Goal: Task Accomplishment & Management: Manage account settings

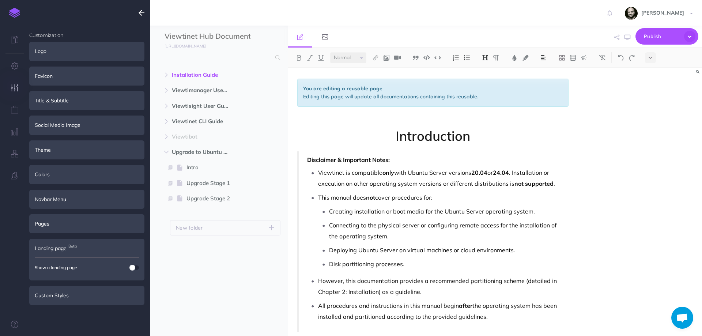
select select "null"
click at [16, 11] on img at bounding box center [14, 13] width 11 height 10
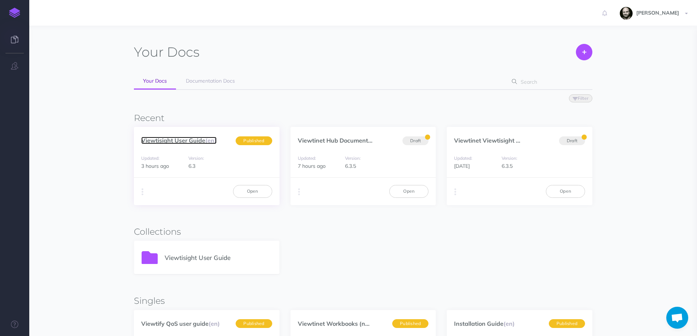
click at [157, 139] on link "Viewtisight User Guide (en)" at bounding box center [178, 140] width 75 height 7
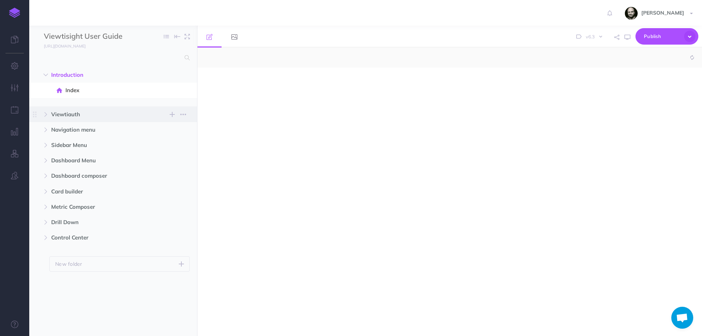
select select "null"
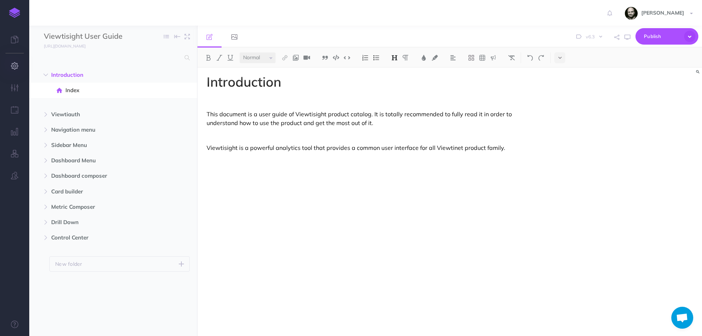
click at [13, 62] on button "button" at bounding box center [14, 66] width 29 height 22
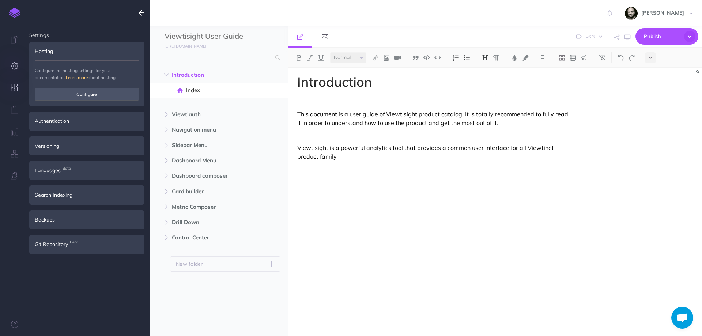
click at [19, 88] on button "button" at bounding box center [14, 88] width 29 height 22
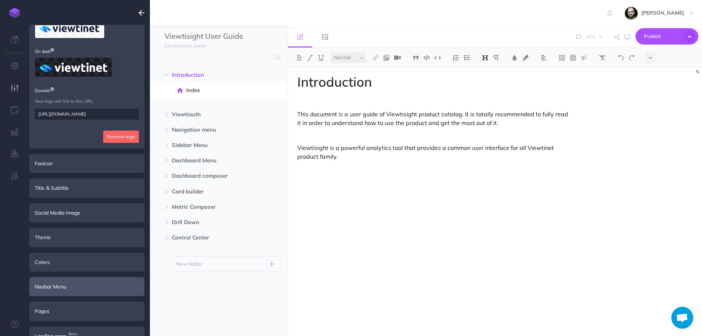
scroll to position [100, 0]
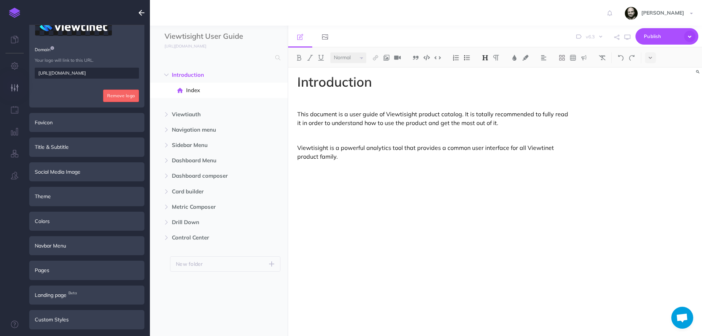
click at [72, 331] on ul "Customization Logo On light On dark Domain Your logo will link to this URL. htt…" at bounding box center [86, 183] width 115 height 317
click at [68, 319] on div "Custom Styles" at bounding box center [86, 319] width 115 height 19
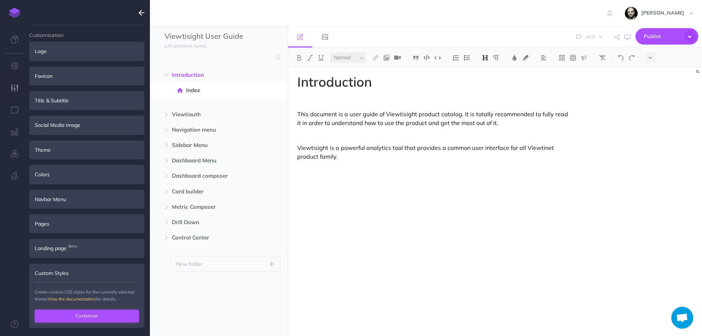
scroll to position [0, 0]
click at [70, 314] on button "Customize" at bounding box center [87, 316] width 104 height 12
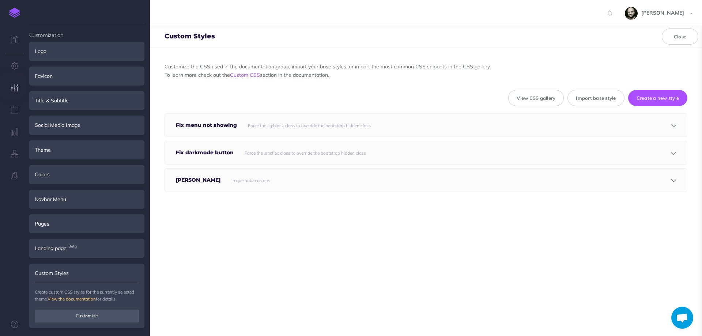
click at [253, 123] on small "Force the .lg:block class to override the bootstrap hidden class" at bounding box center [309, 125] width 123 height 5
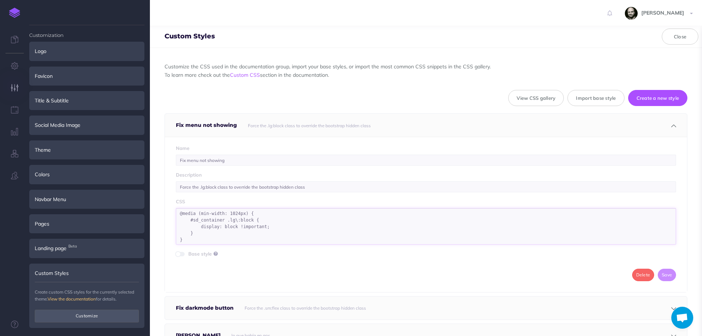
drag, startPoint x: 200, startPoint y: 241, endPoint x: 169, endPoint y: 206, distance: 47.1
click at [169, 206] on div "Name Fix menu not showing Description Force the .lg:block class to override the…" at bounding box center [426, 214] width 522 height 155
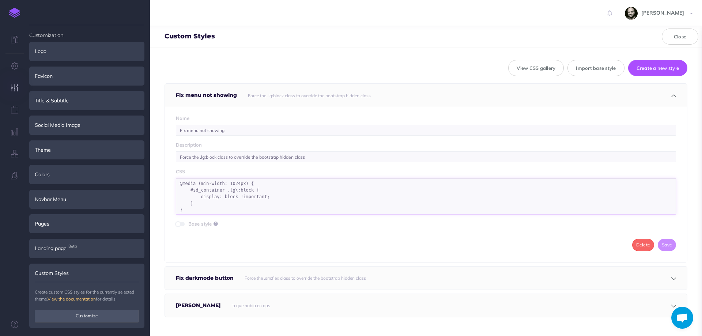
scroll to position [41, 0]
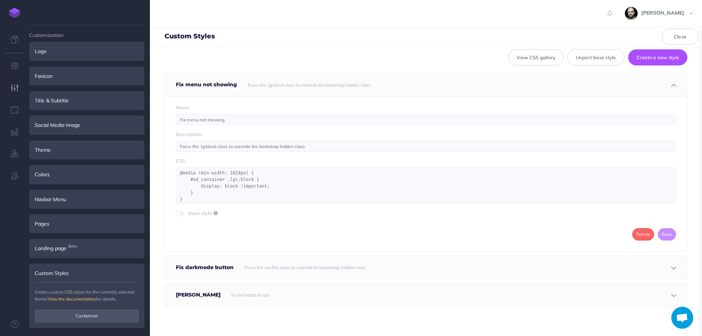
click at [215, 211] on icon at bounding box center [216, 213] width 4 height 5
click at [194, 224] on div "Name Fix menu not showing Description Force the .lg:block class to override the…" at bounding box center [426, 173] width 522 height 155
drag, startPoint x: 189, startPoint y: 202, endPoint x: 177, endPoint y: 157, distance: 46.6
click at [177, 157] on div "Name Fix menu not showing Description Force the .lg:block class to override the…" at bounding box center [426, 173] width 522 height 155
click at [16, 16] on img at bounding box center [14, 13] width 11 height 10
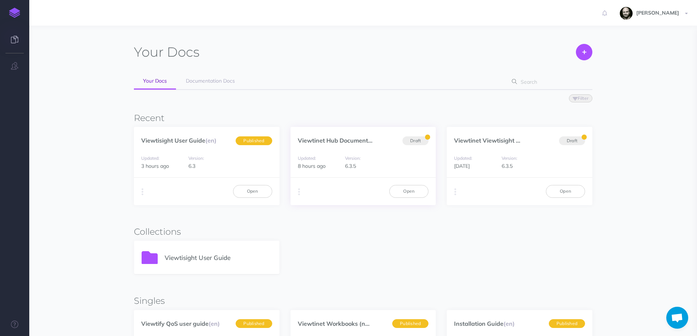
click at [295, 194] on div "Duplicate Export PDF Beta Markdown Beta Advanced Archive Open" at bounding box center [363, 190] width 146 height 27
click at [300, 193] on button "button" at bounding box center [298, 191] width 7 height 11
click at [401, 189] on link "Open" at bounding box center [408, 191] width 39 height 12
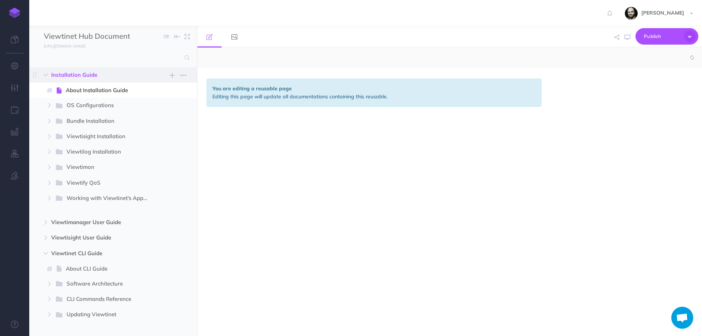
select select "null"
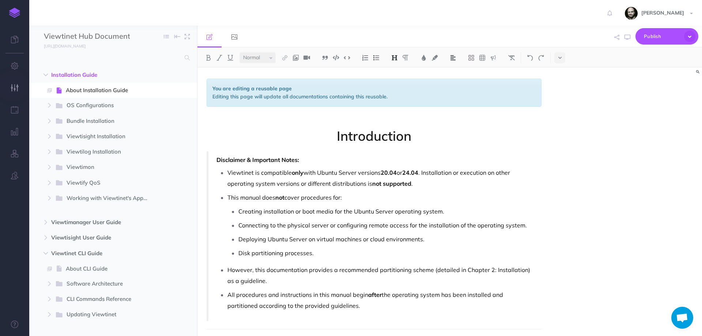
click at [16, 85] on icon "button" at bounding box center [15, 87] width 8 height 7
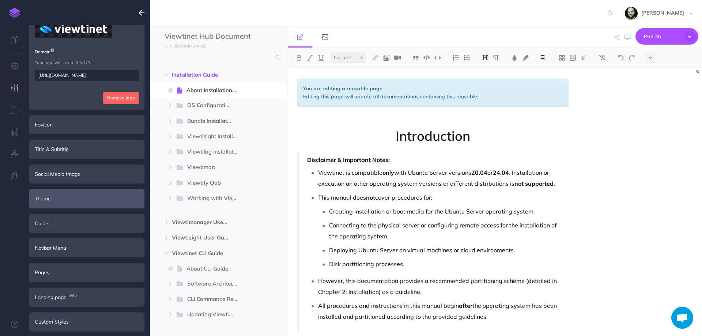
scroll to position [100, 0]
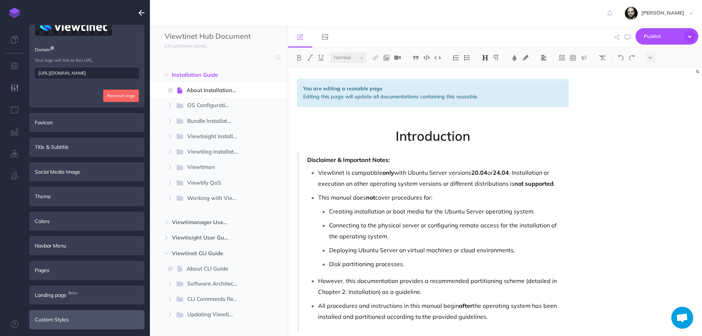
click at [69, 324] on div "Custom Styles" at bounding box center [86, 319] width 115 height 19
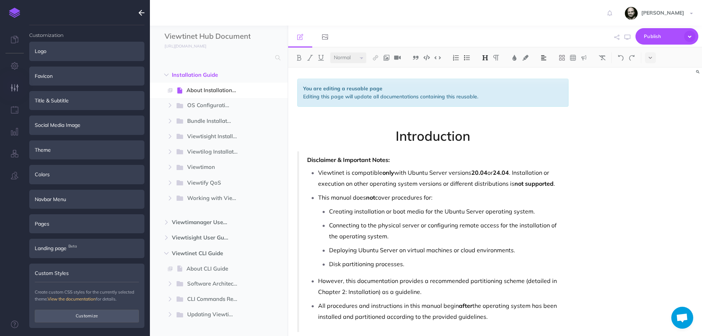
scroll to position [0, 0]
click at [69, 318] on button "Customize" at bounding box center [87, 316] width 104 height 12
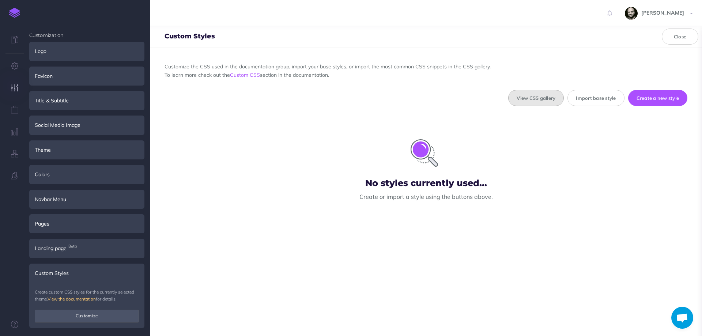
click at [536, 95] on button "View CSS gallery" at bounding box center [536, 98] width 56 height 16
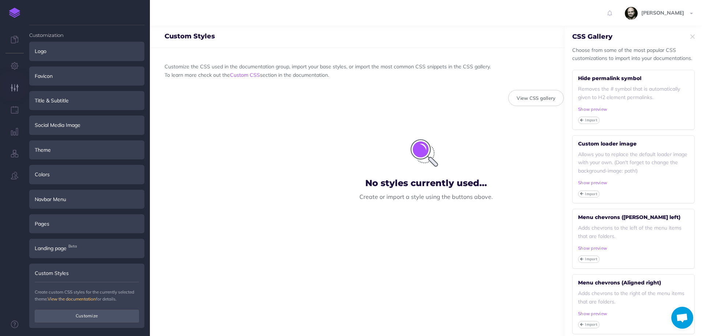
click at [536, 128] on div "No styles currently used... Create or import a style using the buttons above." at bounding box center [426, 162] width 523 height 99
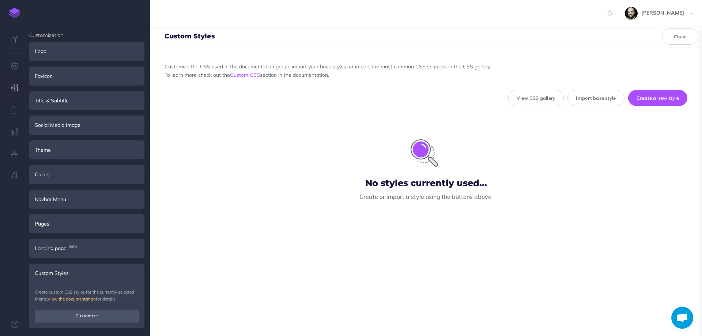
click at [14, 14] on img at bounding box center [14, 13] width 11 height 10
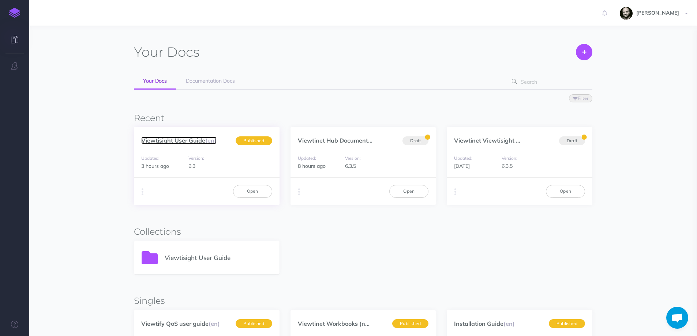
click at [196, 140] on link "Viewtisight User Guide (en)" at bounding box center [178, 140] width 75 height 7
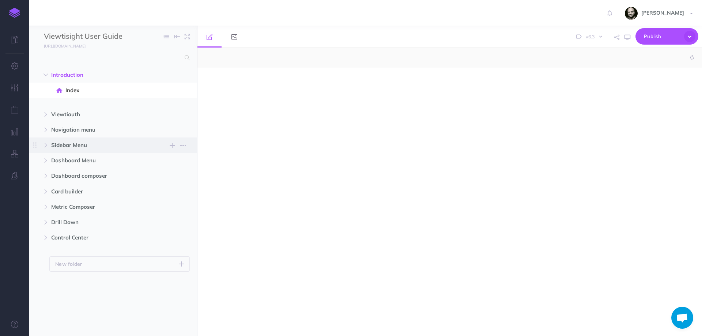
select select "null"
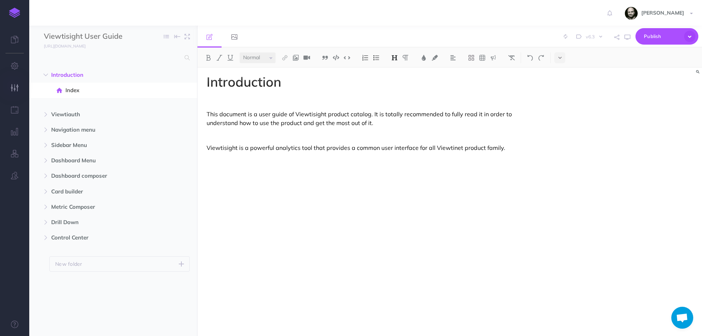
click at [12, 98] on button "button" at bounding box center [14, 88] width 29 height 22
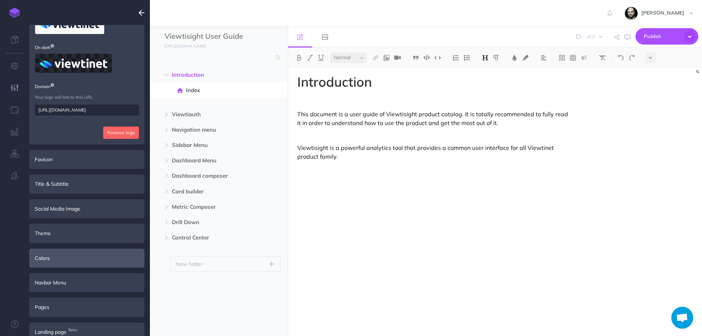
scroll to position [100, 0]
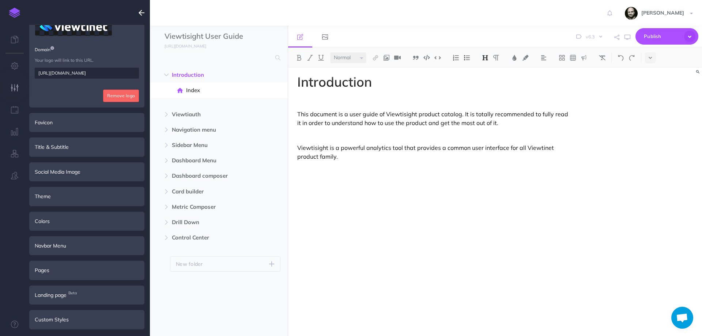
click at [73, 307] on ul "Customization Logo On light On dark Domain Your logo will link to this URL. [UR…" at bounding box center [86, 183] width 115 height 317
click at [66, 318] on div "Custom Styles" at bounding box center [86, 319] width 115 height 19
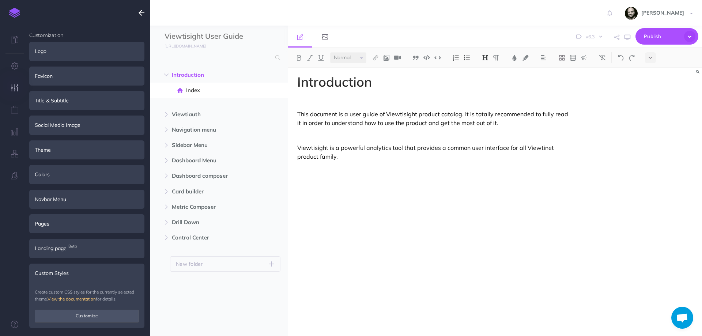
scroll to position [0, 0]
click at [73, 314] on button "Customize" at bounding box center [87, 316] width 104 height 12
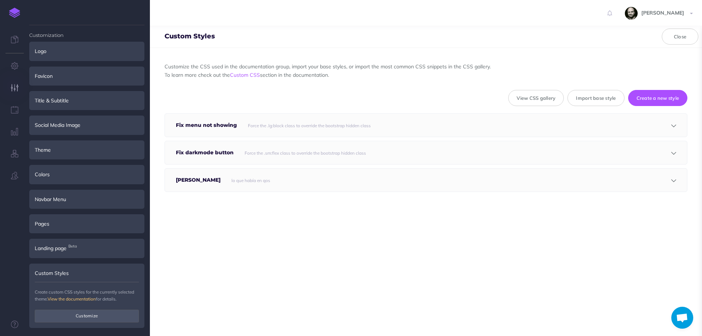
click at [315, 120] on div "Force the .lg:block class to override the bootstrap hidden class" at bounding box center [433, 125] width 378 height 23
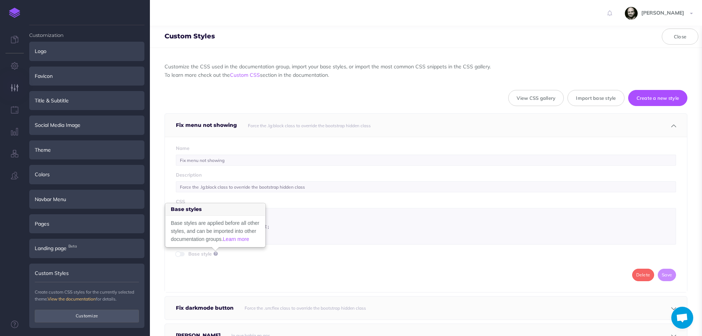
click at [182, 255] on span at bounding box center [180, 254] width 9 height 4
click at [320, 269] on div "Detach from base style Remove from documentation Delete Save" at bounding box center [426, 275] width 500 height 12
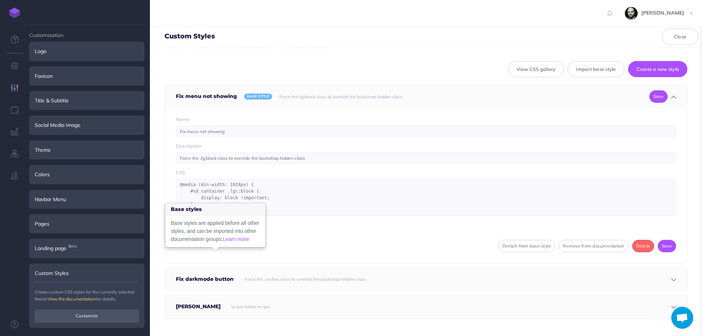
scroll to position [41, 0]
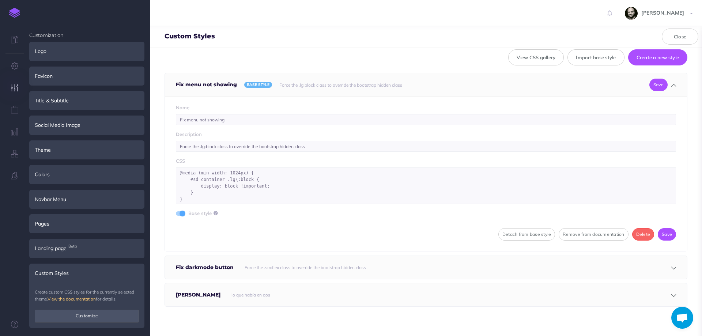
click at [184, 272] on h5 "Fix darkmode button" at bounding box center [206, 267] width 61 height 23
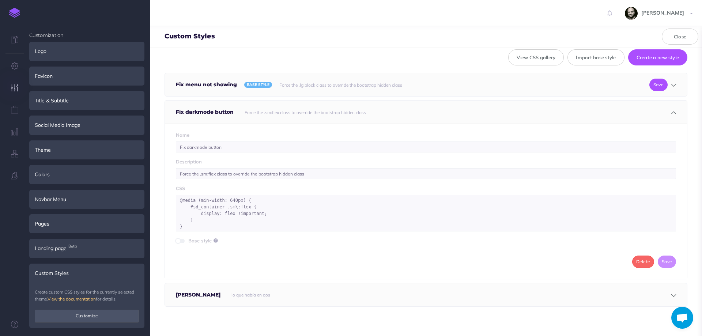
click at [179, 241] on span at bounding box center [178, 241] width 6 height 6
click at [683, 41] on button "Close" at bounding box center [680, 37] width 37 height 16
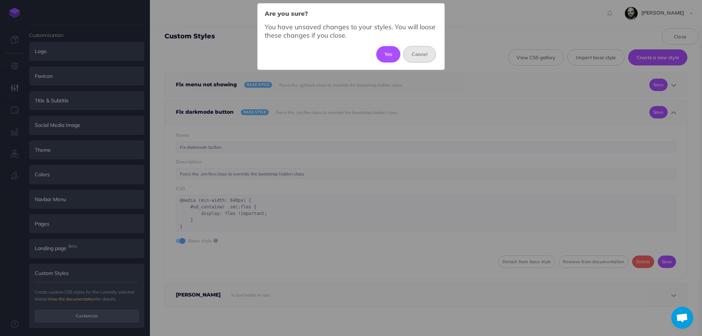
click at [415, 54] on button "Cancel" at bounding box center [419, 54] width 33 height 16
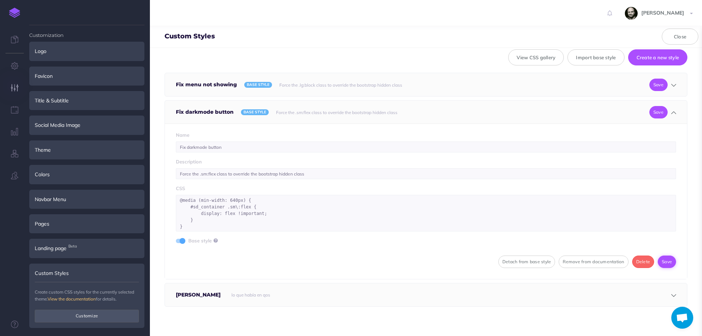
click at [660, 262] on button "Save" at bounding box center [667, 262] width 18 height 12
click at [231, 296] on small "lo que había en qos" at bounding box center [250, 294] width 39 height 5
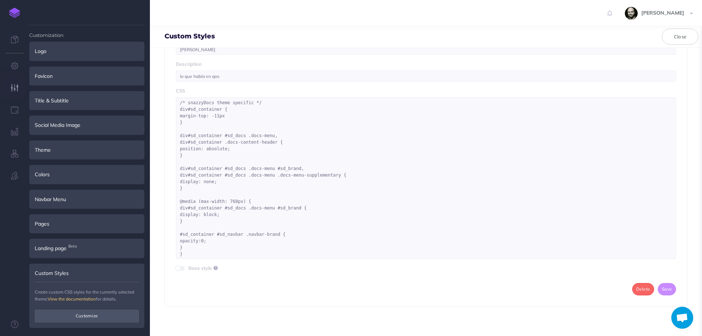
scroll to position [117, 0]
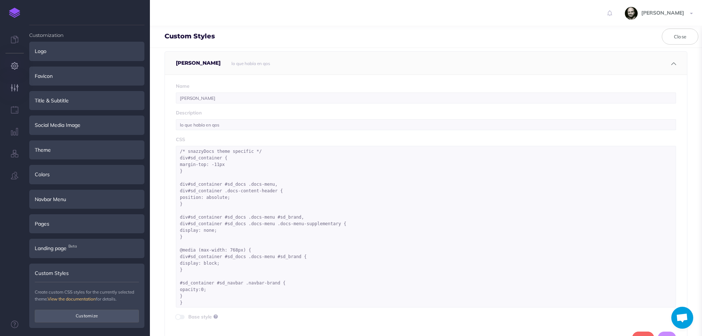
click at [13, 65] on icon "button" at bounding box center [15, 65] width 8 height 7
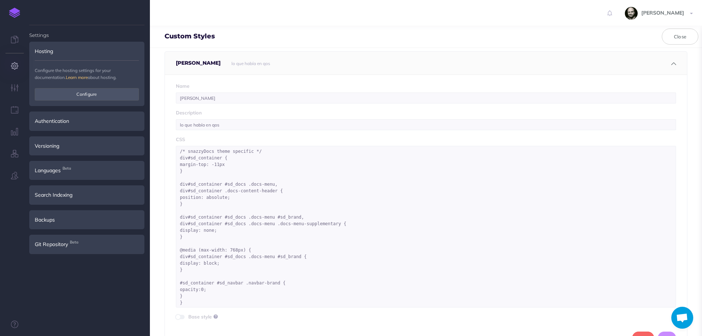
click at [16, 6] on link at bounding box center [14, 13] width 29 height 26
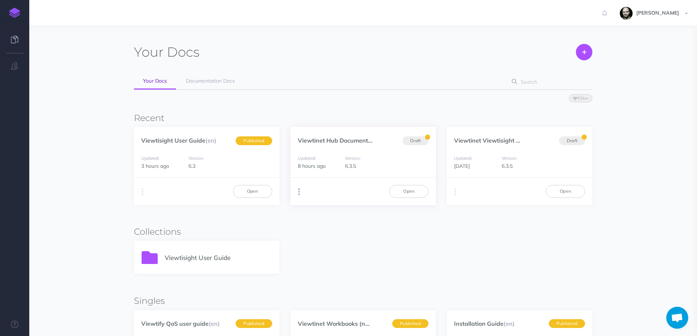
click at [298, 192] on icon "button" at bounding box center [299, 192] width 2 height 10
click at [333, 181] on div "Duplicate Export PDF Beta Markdown Beta Advanced Archive Open" at bounding box center [363, 190] width 146 height 27
click at [391, 189] on link "Open" at bounding box center [408, 191] width 39 height 12
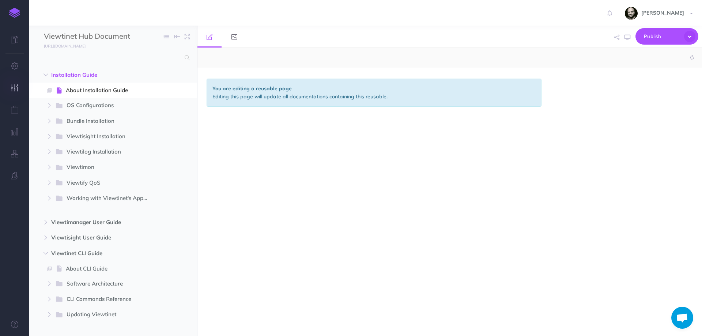
select select "null"
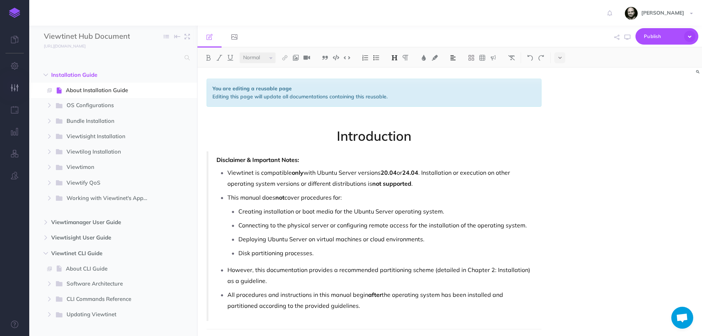
click at [14, 87] on icon "button" at bounding box center [15, 87] width 8 height 7
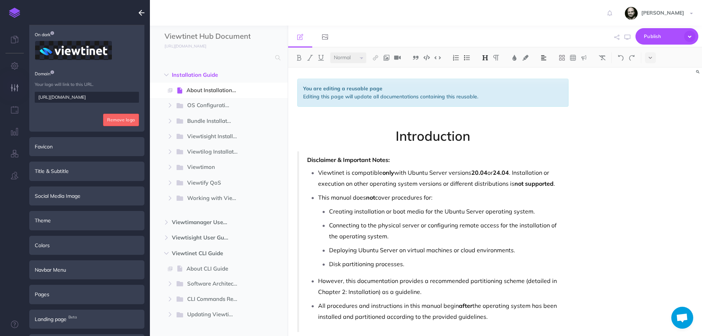
scroll to position [100, 0]
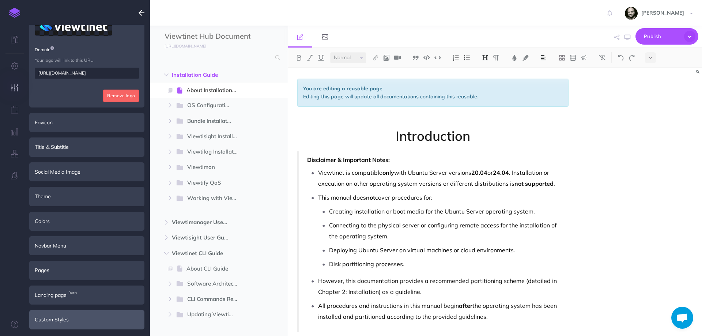
click at [64, 319] on div "Custom Styles" at bounding box center [86, 319] width 115 height 19
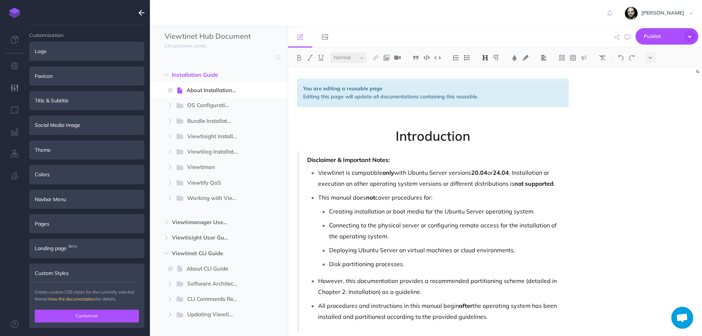
click at [64, 315] on button "Customize" at bounding box center [87, 316] width 104 height 12
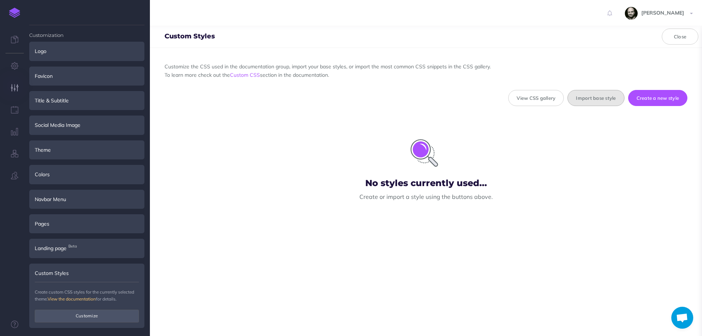
click at [583, 99] on button "Import base style" at bounding box center [595, 98] width 57 height 16
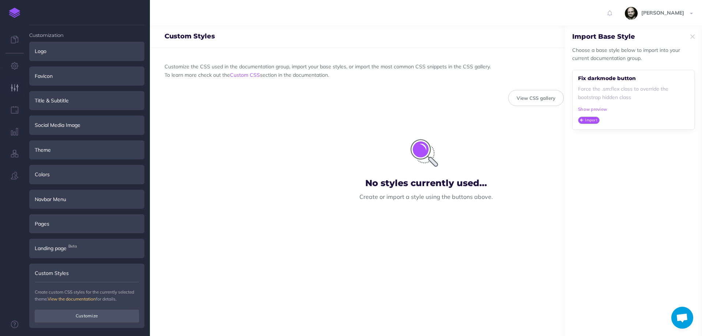
click at [592, 121] on small "Import" at bounding box center [591, 119] width 12 height 5
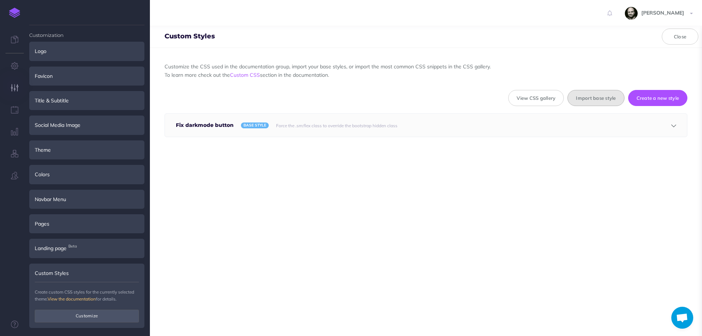
click at [586, 94] on button "Import base style" at bounding box center [595, 98] width 57 height 16
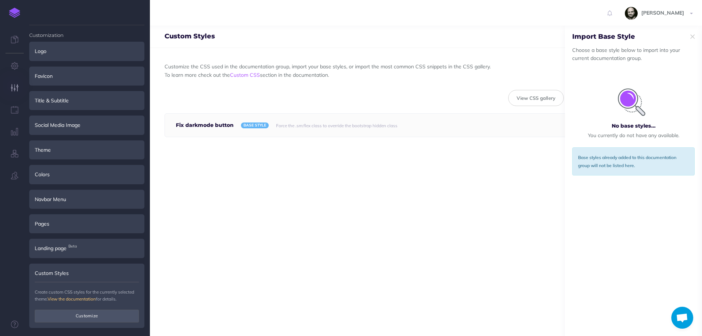
click at [515, 162] on div "Customize the CSS used in the documentation group, import your base styles, or …" at bounding box center [426, 192] width 552 height 288
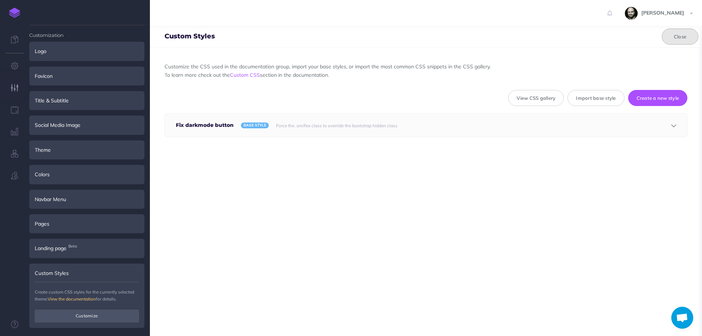
click at [673, 35] on button "Close" at bounding box center [680, 37] width 37 height 16
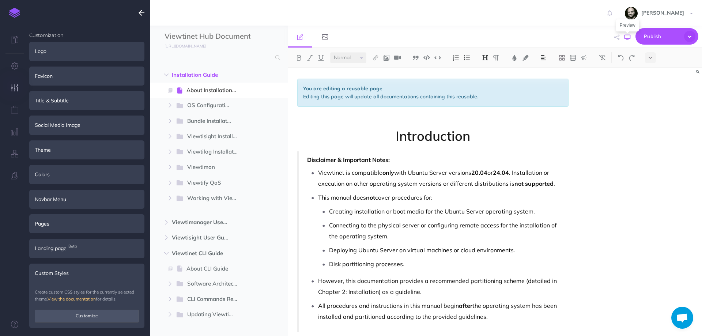
click at [630, 36] on icon "button" at bounding box center [627, 37] width 6 height 6
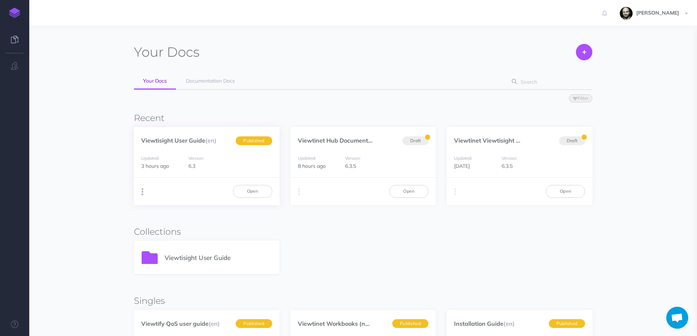
click at [141, 192] on icon "button" at bounding box center [142, 192] width 2 height 10
click at [165, 140] on link "Viewtisight User Guide (en)" at bounding box center [178, 140] width 75 height 7
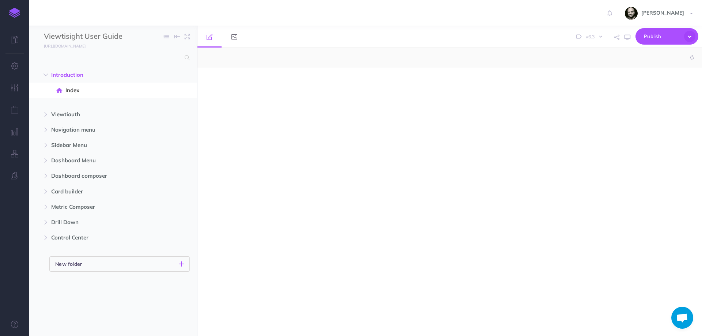
select select "null"
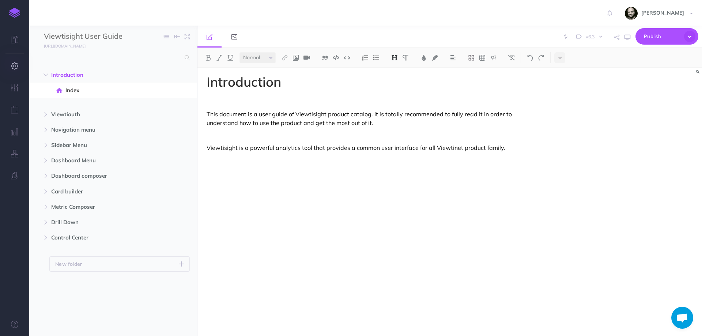
click at [14, 65] on icon "button" at bounding box center [15, 65] width 8 height 7
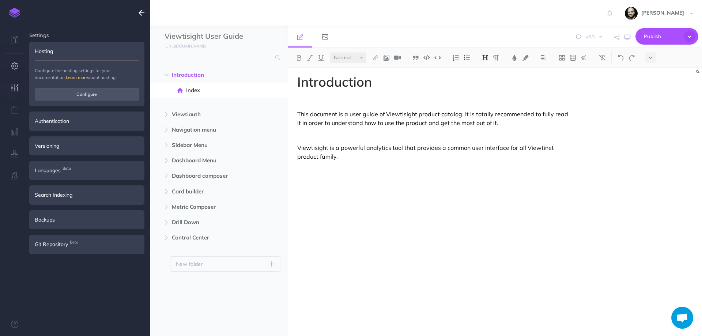
click at [14, 89] on icon "button" at bounding box center [15, 87] width 8 height 7
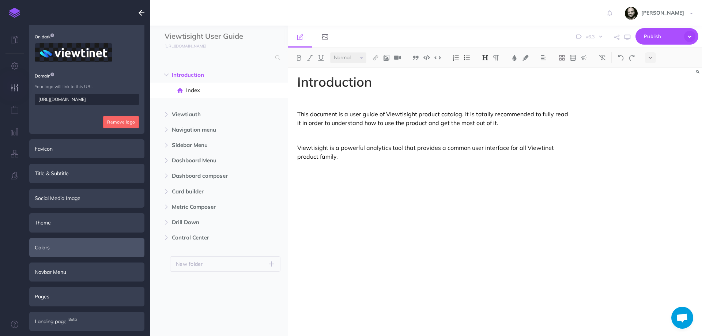
scroll to position [100, 0]
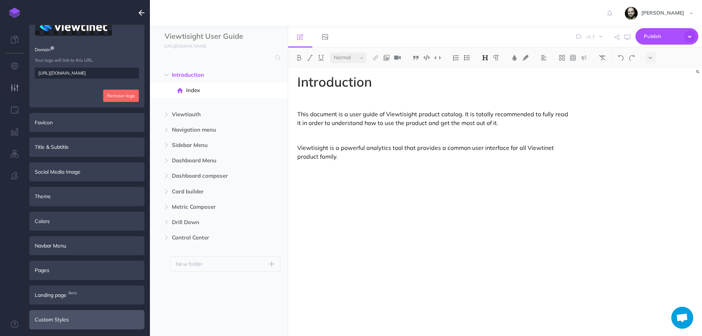
click at [68, 318] on div "Custom Styles" at bounding box center [86, 319] width 115 height 19
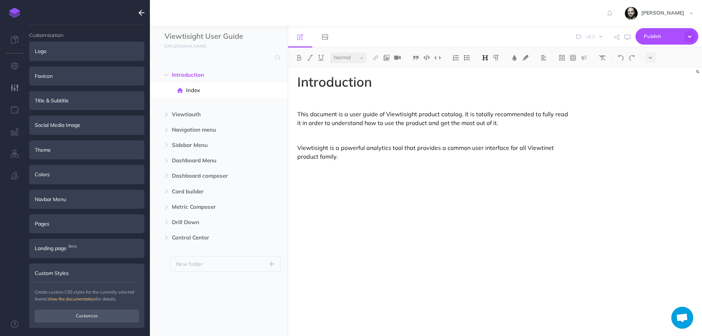
scroll to position [0, 0]
click at [94, 313] on button "Customize" at bounding box center [87, 316] width 104 height 12
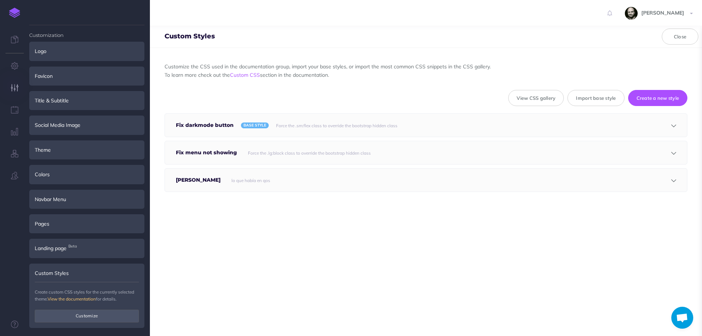
click at [284, 120] on div "Force the .sm:flex class to override the bootstrap hidden class" at bounding box center [447, 125] width 350 height 23
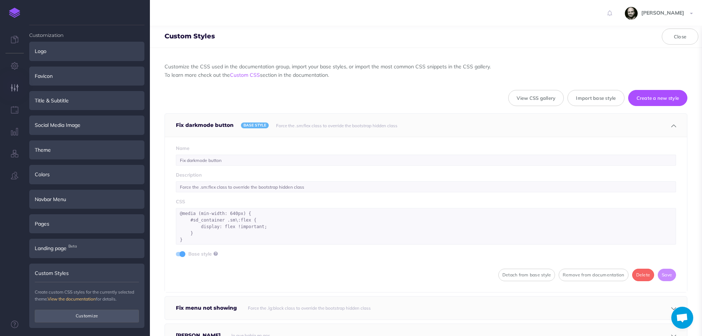
click at [284, 120] on div "Force the .sm:flex class to override the bootstrap hidden class" at bounding box center [447, 125] width 350 height 23
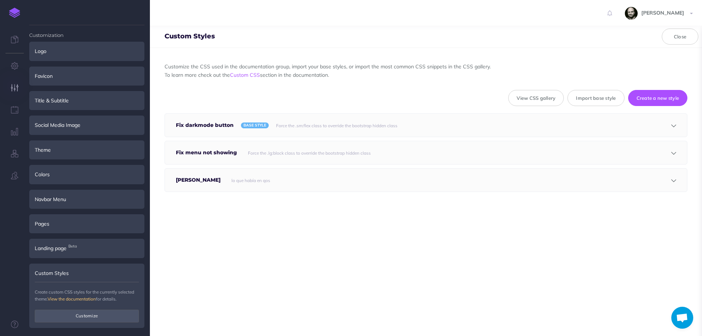
click at [259, 166] on div "Customize the CSS used in the documentation group, import your base styles, or …" at bounding box center [426, 129] width 523 height 133
click at [261, 151] on small "Force the .lg:block class to override the bootstrap hidden class" at bounding box center [309, 152] width 123 height 5
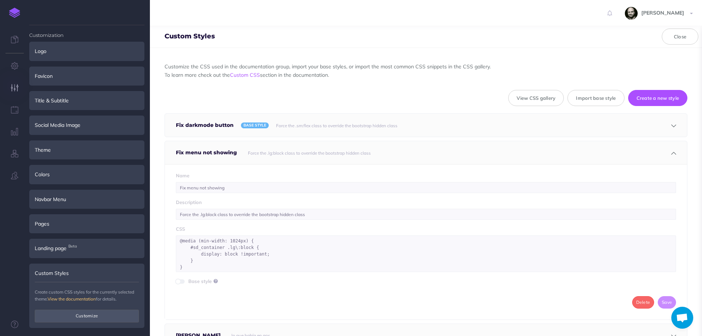
click at [179, 281] on span at bounding box center [178, 282] width 6 height 6
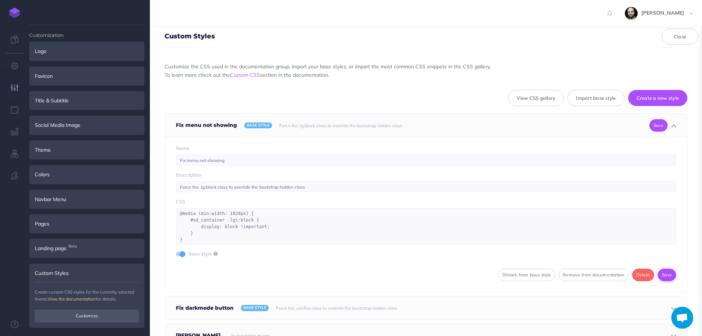
click at [662, 277] on button "Save" at bounding box center [667, 275] width 18 height 12
click at [10, 14] on img at bounding box center [14, 13] width 11 height 10
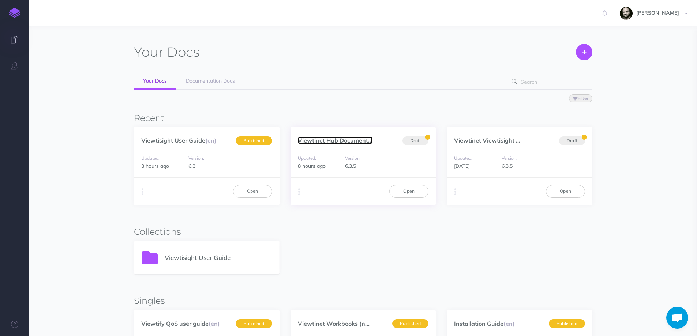
click at [335, 139] on link "Viewtinet Hub Document..." at bounding box center [335, 140] width 75 height 7
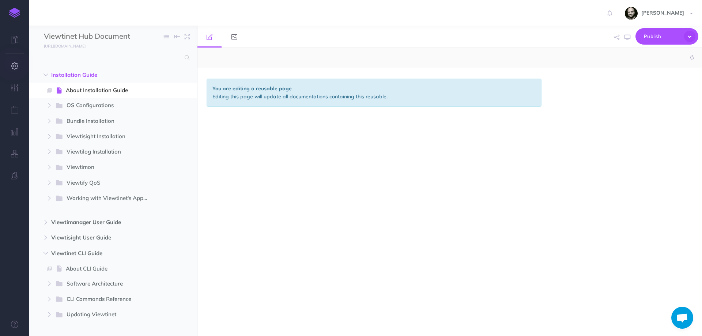
select select "null"
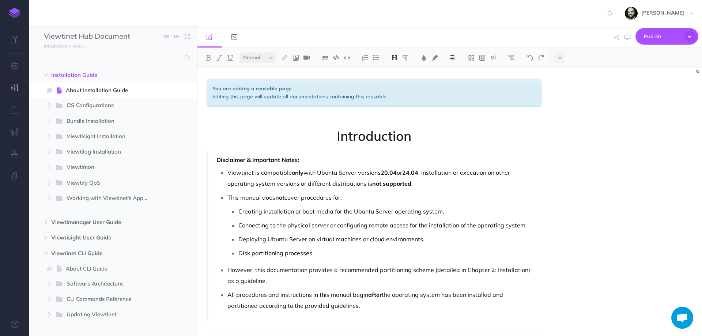
click at [12, 93] on button "button" at bounding box center [14, 88] width 29 height 22
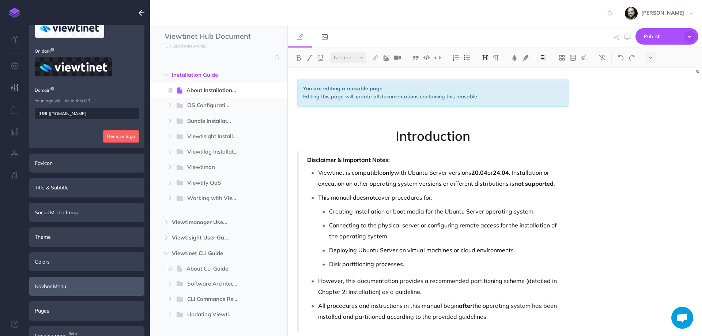
scroll to position [100, 0]
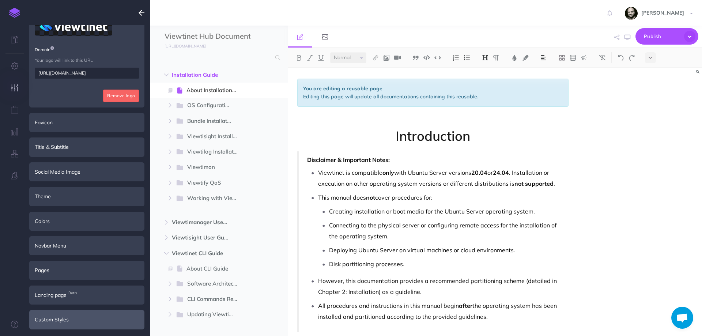
click at [59, 317] on div "Custom Styles" at bounding box center [86, 319] width 115 height 19
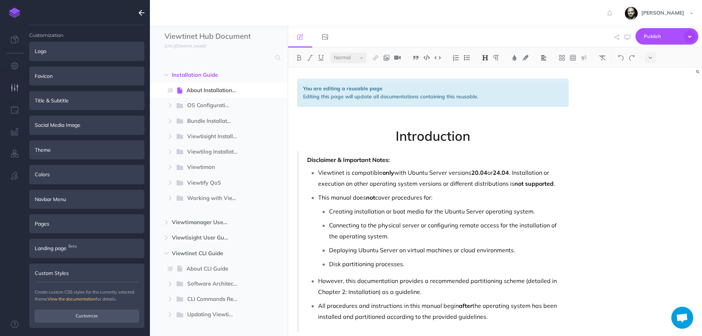
scroll to position [0, 0]
click at [56, 314] on button "Customize" at bounding box center [87, 316] width 104 height 12
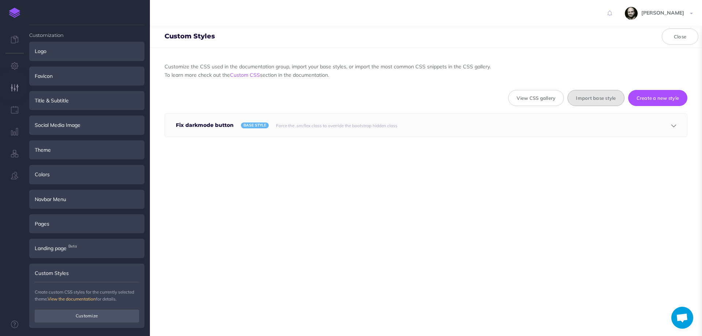
click at [576, 95] on button "Import base style" at bounding box center [595, 98] width 57 height 16
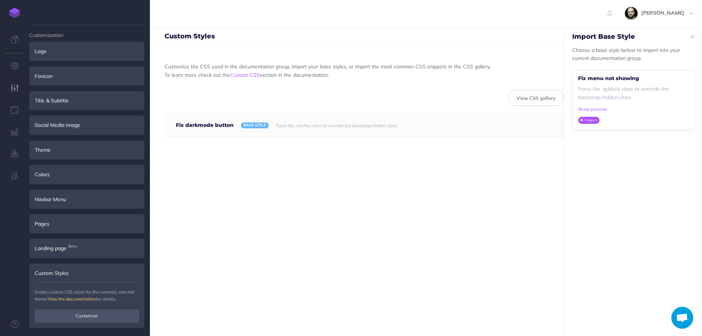
click at [591, 120] on small "Import" at bounding box center [591, 119] width 12 height 5
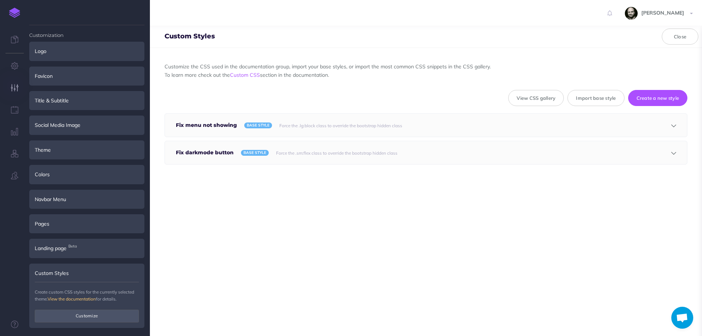
click at [580, 146] on div "Force the .sm:flex class to override the bootstrap hidden class" at bounding box center [447, 152] width 350 height 23
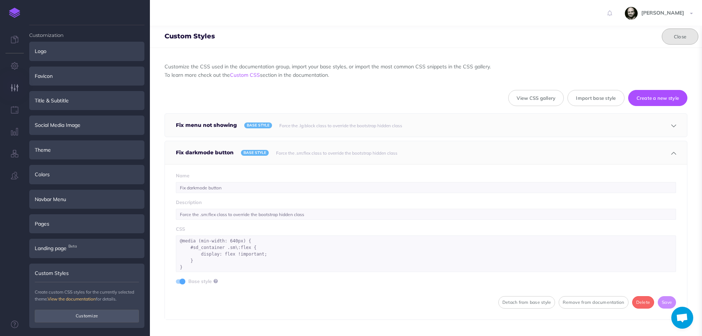
click at [673, 42] on button "Close" at bounding box center [680, 37] width 37 height 16
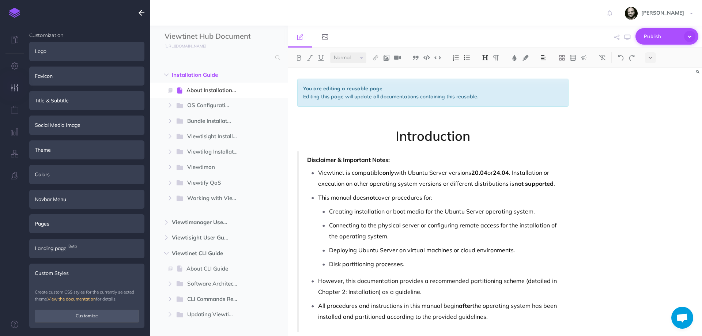
click at [663, 35] on span "Publish" at bounding box center [662, 36] width 37 height 11
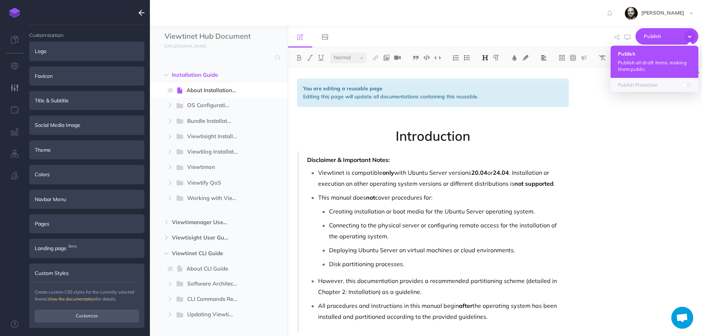
click at [652, 55] on h4 "Publish" at bounding box center [654, 53] width 73 height 5
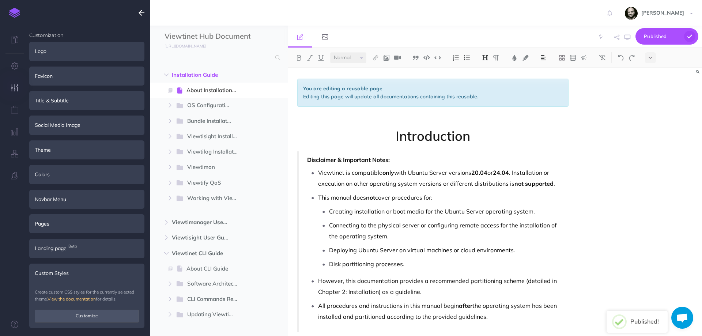
click at [12, 8] on img at bounding box center [14, 13] width 11 height 10
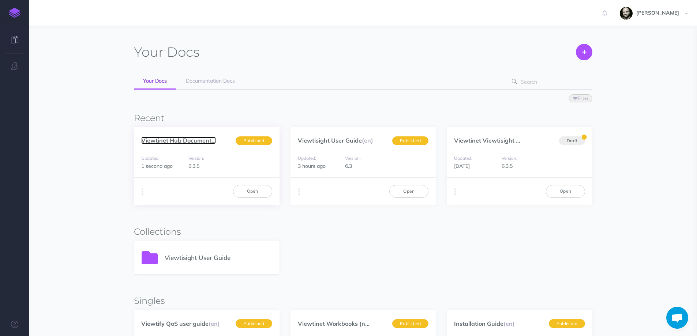
click at [151, 140] on link "Viewtinet Hub Document..." at bounding box center [178, 140] width 75 height 7
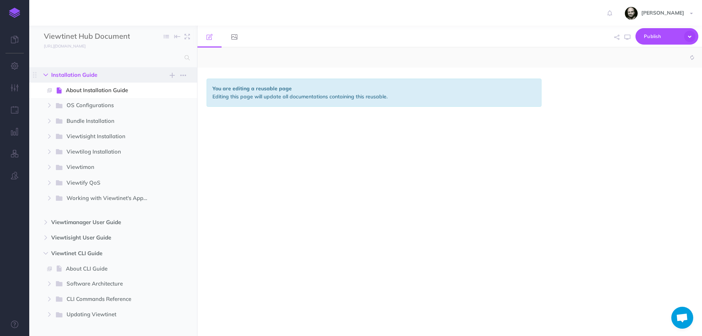
select select "null"
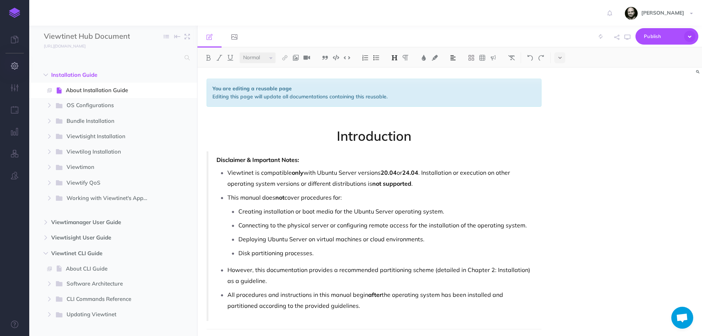
click at [11, 63] on icon "button" at bounding box center [15, 65] width 8 height 7
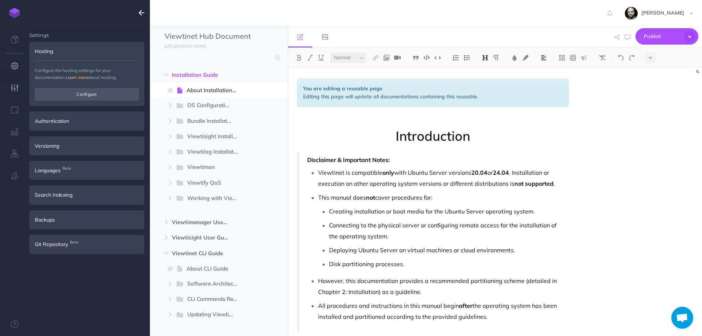
click at [17, 86] on icon "button" at bounding box center [15, 87] width 8 height 7
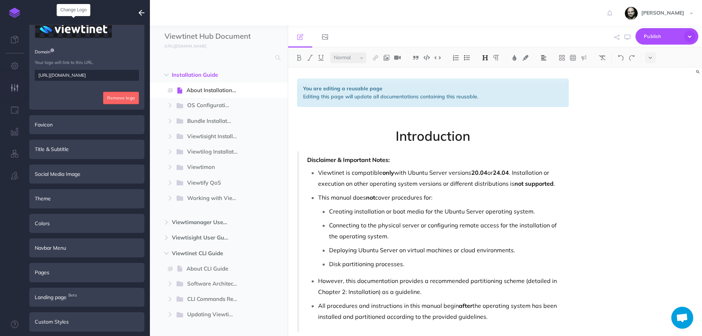
scroll to position [100, 0]
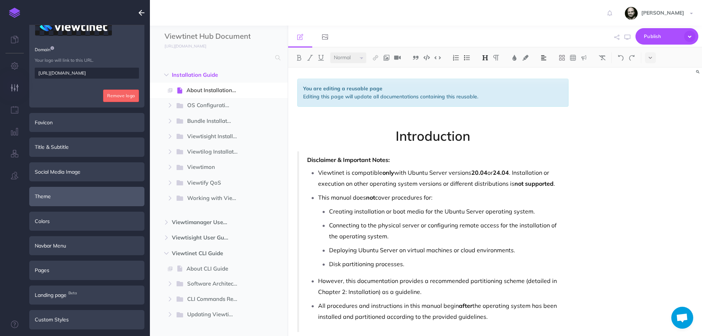
click at [70, 192] on div "Theme" at bounding box center [86, 196] width 115 height 19
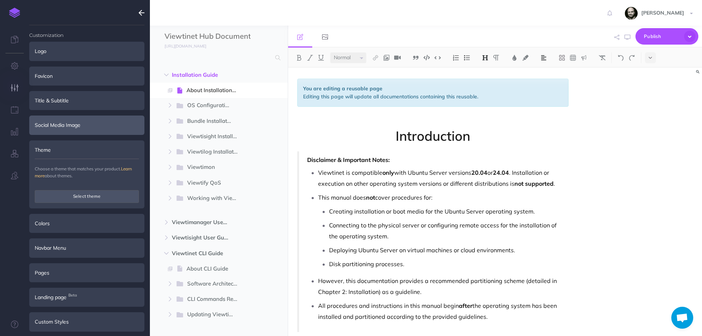
click at [65, 119] on div "Social Media Image" at bounding box center [86, 125] width 115 height 19
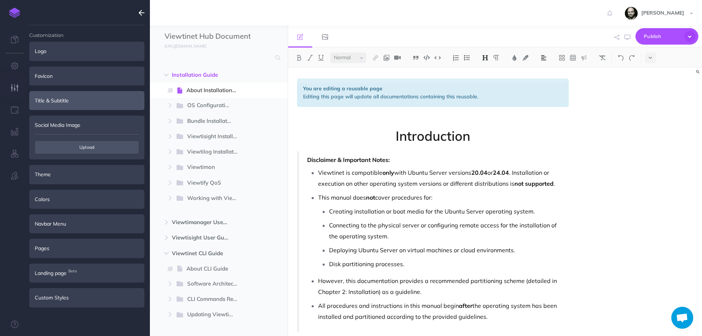
click at [61, 106] on div "Title & Subtitle" at bounding box center [86, 100] width 115 height 19
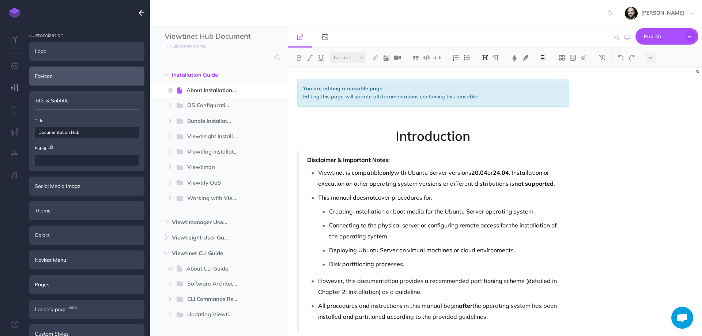
click at [60, 82] on div "Favicon" at bounding box center [86, 76] width 115 height 19
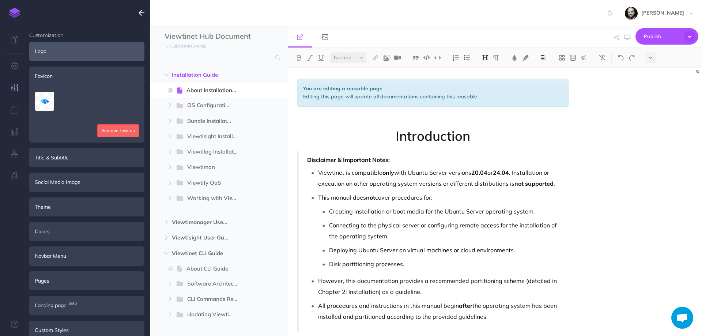
click at [58, 57] on div "Logo" at bounding box center [86, 51] width 115 height 19
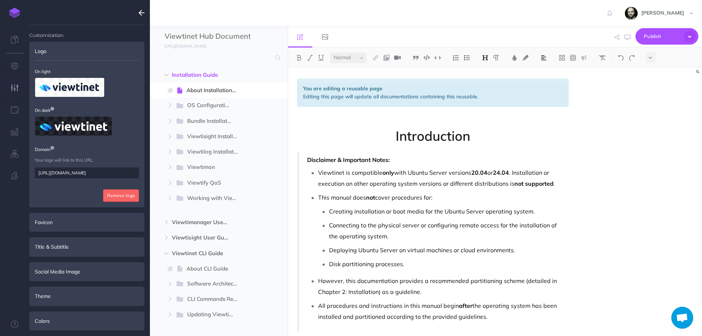
click at [90, 174] on input "[URL][DOMAIN_NAME]" at bounding box center [87, 172] width 104 height 11
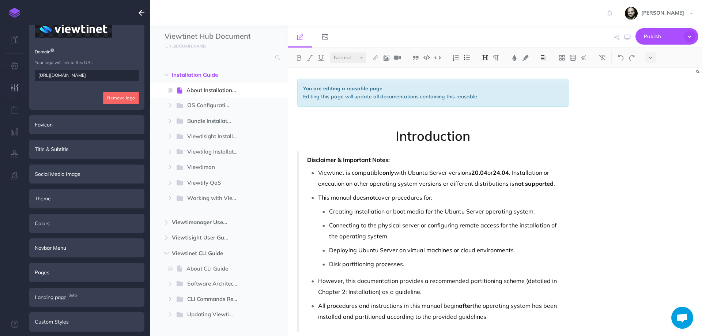
scroll to position [100, 0]
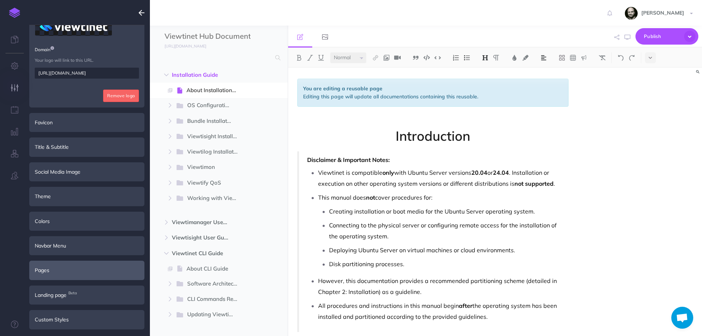
click at [59, 273] on div "Pages" at bounding box center [86, 270] width 115 height 19
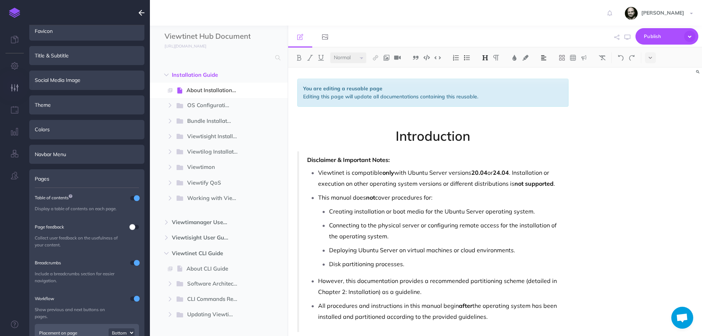
scroll to position [0, 0]
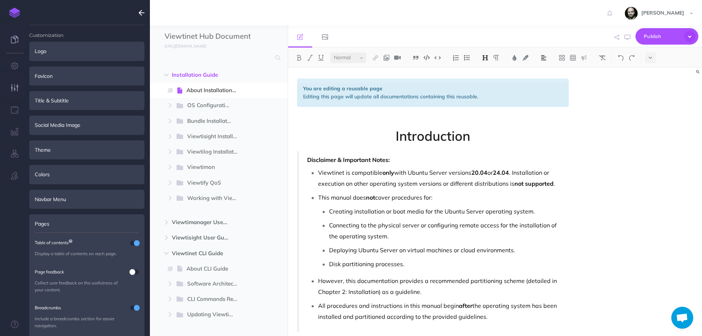
click at [16, 40] on icon at bounding box center [14, 39] width 7 height 7
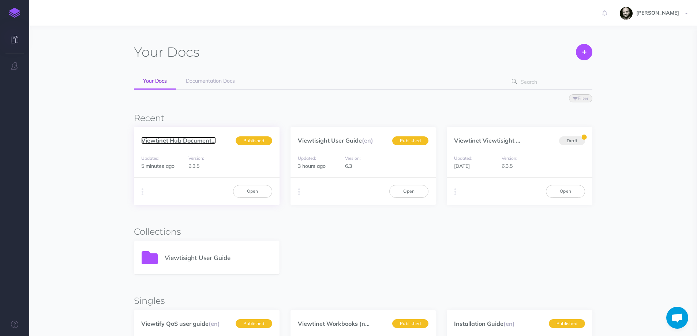
click at [177, 140] on link "Viewtinet Hub Document..." at bounding box center [178, 140] width 75 height 7
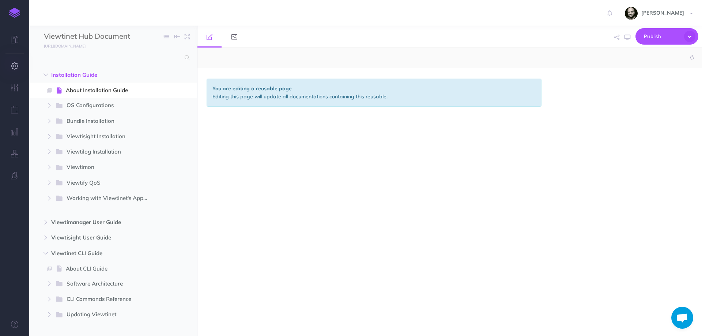
select select "null"
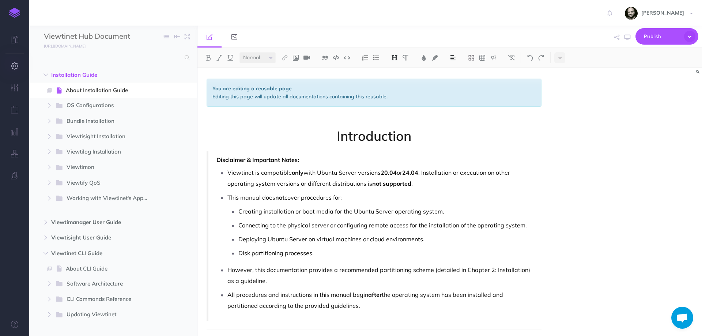
click at [12, 62] on button "button" at bounding box center [14, 66] width 29 height 22
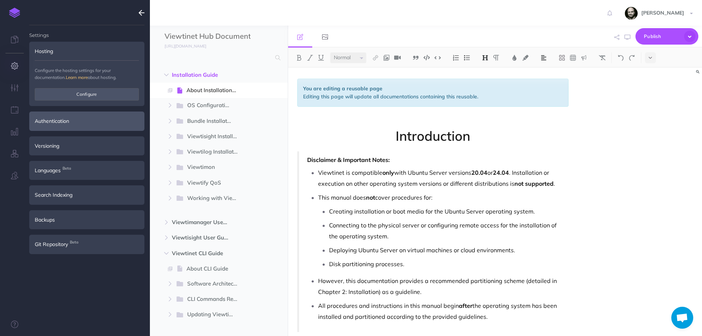
click at [54, 118] on div "Authentication" at bounding box center [86, 121] width 115 height 19
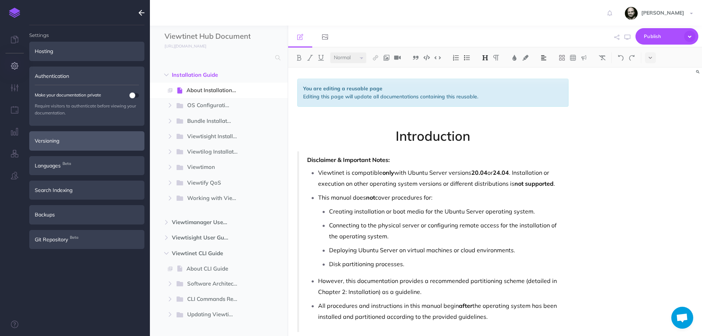
click at [55, 141] on div "Versioning" at bounding box center [86, 140] width 115 height 19
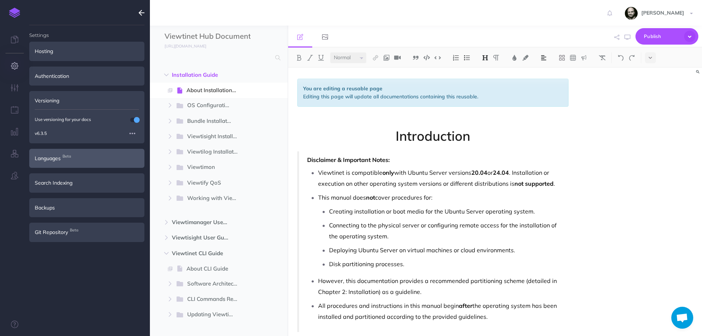
click at [54, 154] on div "Languages Beta" at bounding box center [86, 158] width 115 height 19
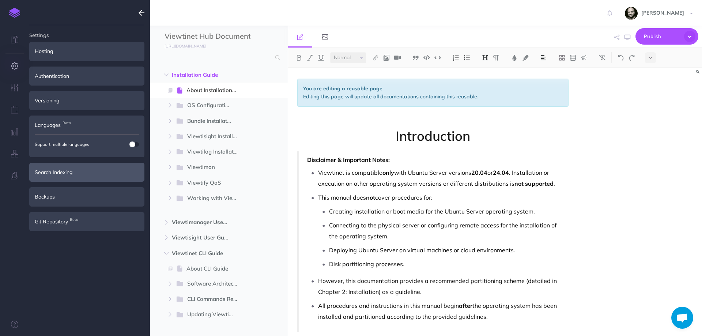
click at [53, 167] on div "Search Indexing" at bounding box center [86, 172] width 115 height 19
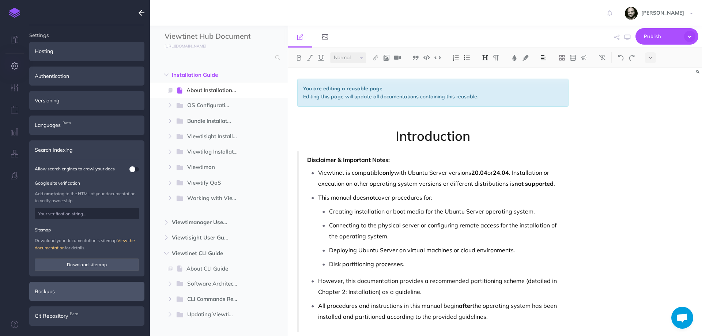
click at [67, 294] on div "Backups" at bounding box center [86, 291] width 115 height 19
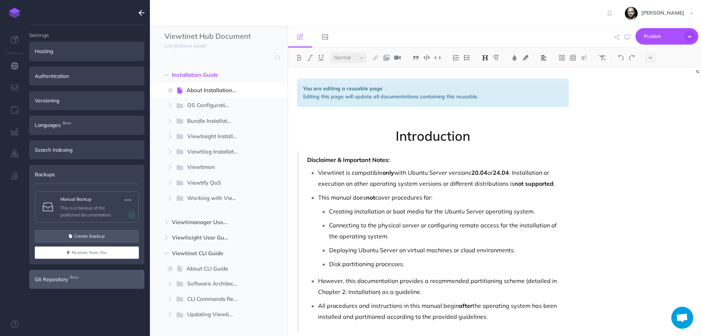
click at [66, 285] on div "Git Repository Beta" at bounding box center [86, 279] width 115 height 19
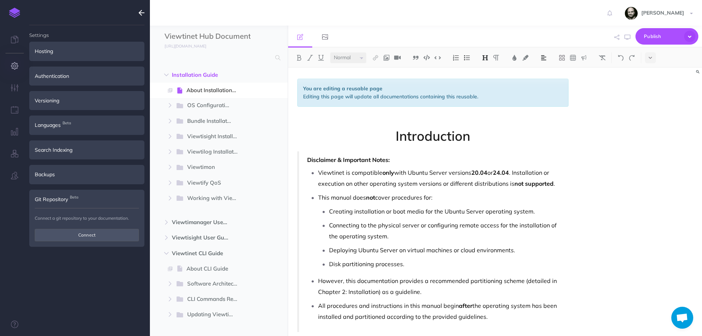
click at [16, 67] on icon "button" at bounding box center [15, 65] width 8 height 7
click at [18, 86] on icon "button" at bounding box center [15, 87] width 8 height 7
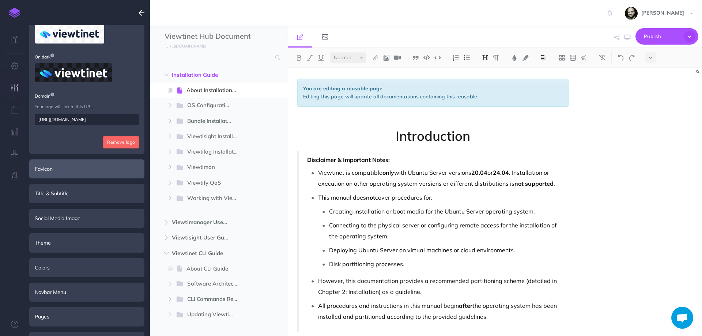
scroll to position [98, 0]
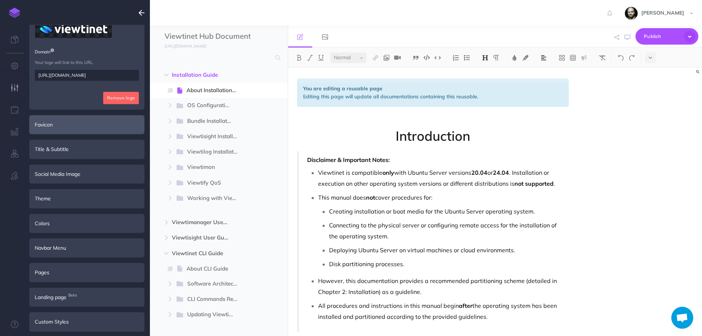
click at [67, 128] on div "Favicon" at bounding box center [86, 124] width 115 height 19
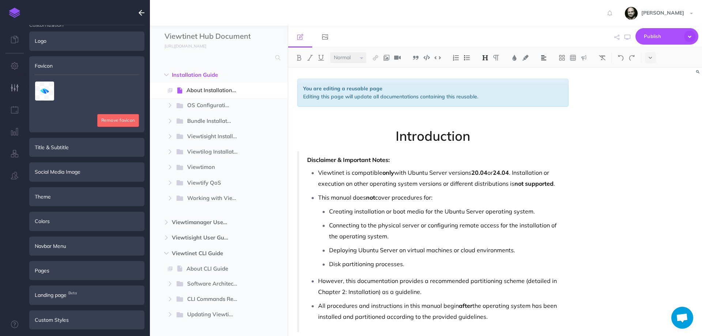
scroll to position [0, 0]
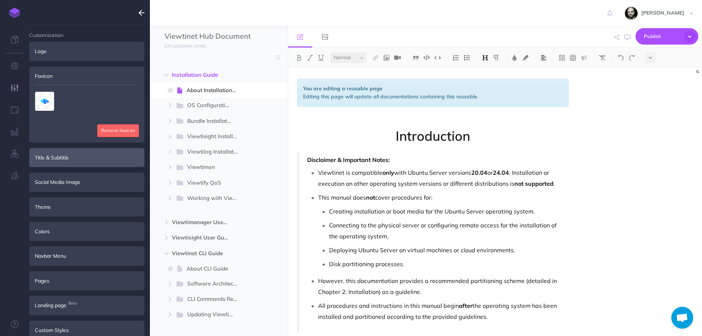
click at [68, 163] on div "Title & Subtitle" at bounding box center [86, 157] width 115 height 19
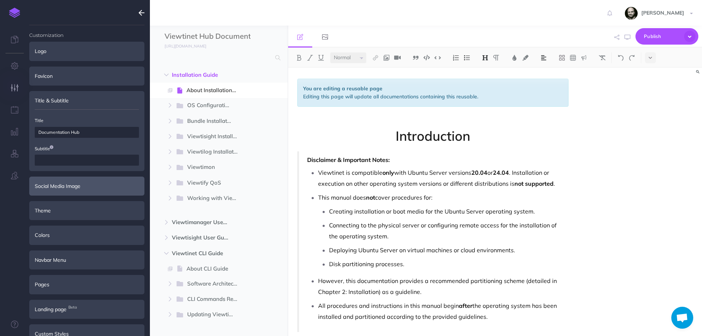
click at [66, 187] on div "Social Media Image" at bounding box center [86, 186] width 115 height 19
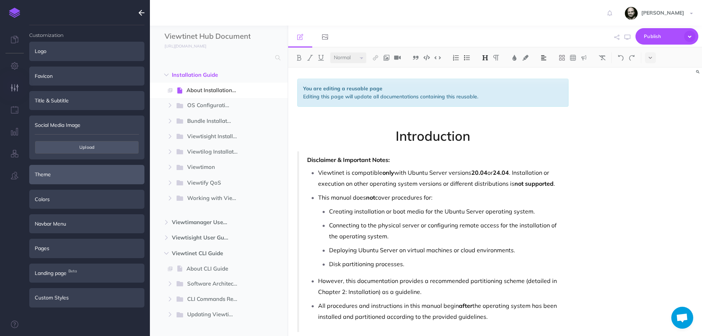
click at [67, 177] on div "Theme" at bounding box center [86, 174] width 115 height 19
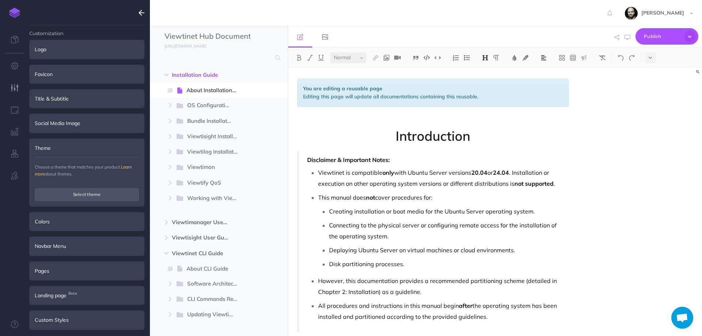
scroll to position [2, 0]
click at [66, 226] on div "Colors" at bounding box center [86, 221] width 115 height 19
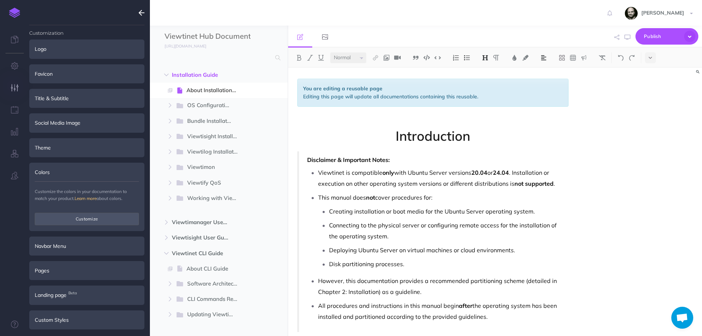
scroll to position [0, 0]
click at [63, 246] on div "Navbar Menu" at bounding box center [86, 247] width 115 height 19
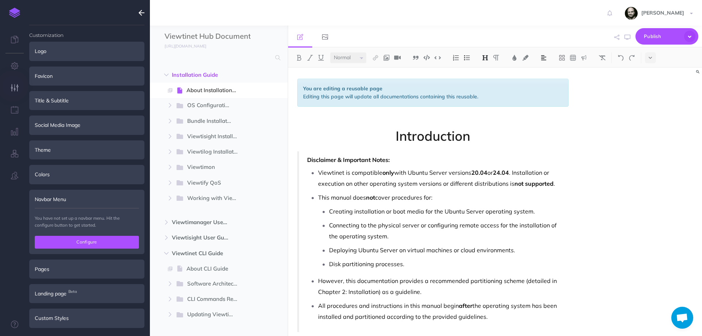
click at [65, 241] on button "Configure" at bounding box center [87, 242] width 104 height 12
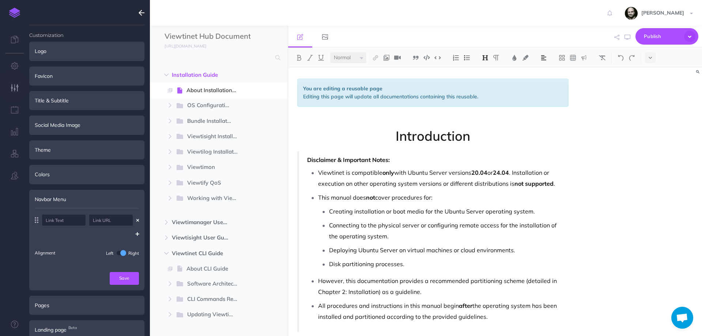
click at [65, 221] on input "text" at bounding box center [64, 220] width 44 height 11
click at [135, 218] on button "button" at bounding box center [136, 220] width 6 height 8
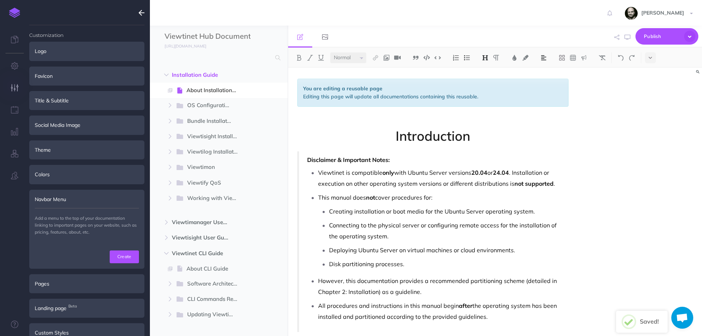
click at [61, 197] on div "Navbar Menu" at bounding box center [86, 199] width 115 height 19
click at [52, 288] on div "Pages" at bounding box center [86, 283] width 115 height 19
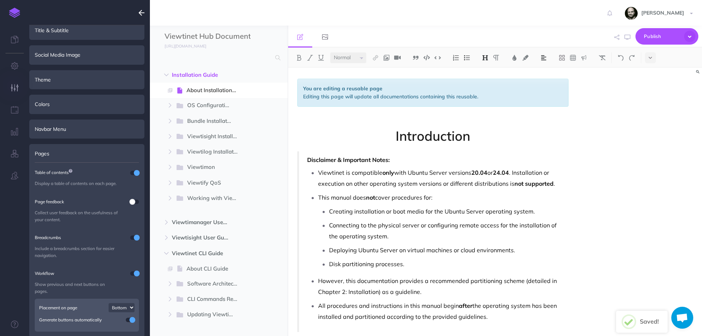
scroll to position [127, 0]
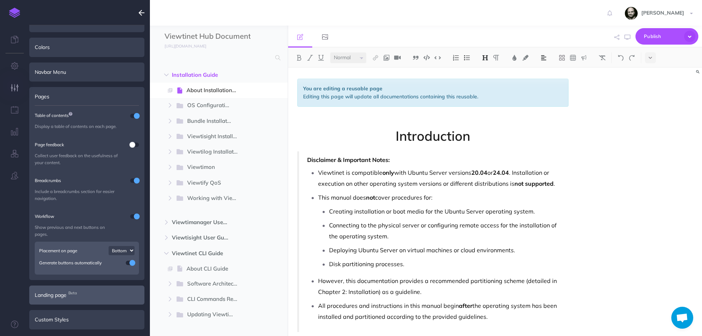
click at [77, 297] on div "Landing page Beta" at bounding box center [86, 295] width 115 height 19
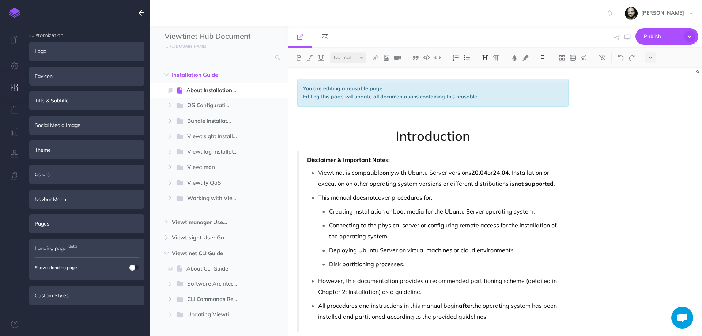
scroll to position [0, 0]
click at [65, 297] on div "Custom Styles" at bounding box center [86, 295] width 115 height 19
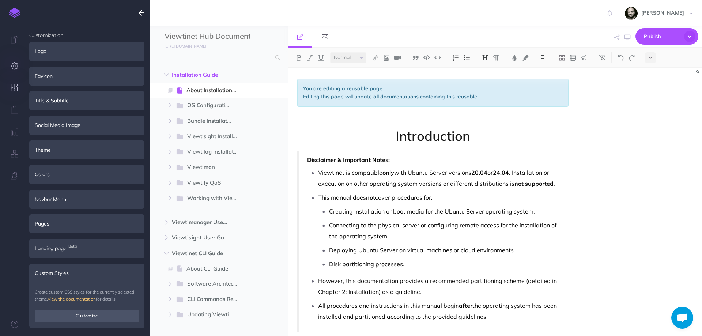
click at [14, 64] on icon "button" at bounding box center [15, 65] width 8 height 7
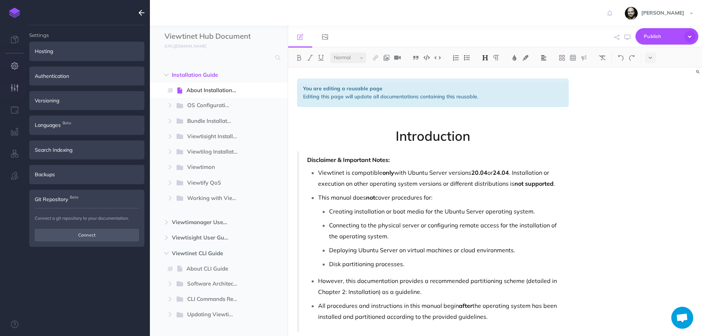
click at [14, 87] on icon "button" at bounding box center [15, 87] width 8 height 7
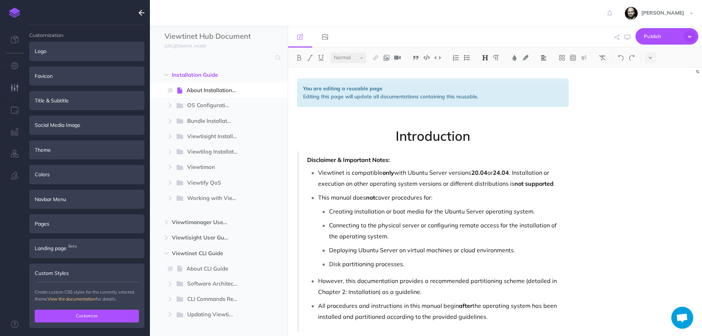
click at [54, 315] on button "Customize" at bounding box center [87, 316] width 104 height 12
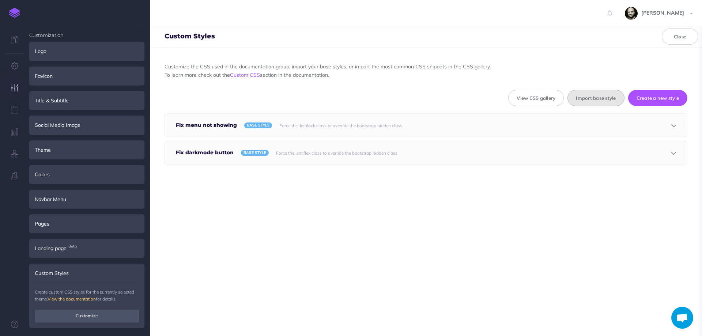
click at [587, 102] on button "Import base style" at bounding box center [595, 98] width 57 height 16
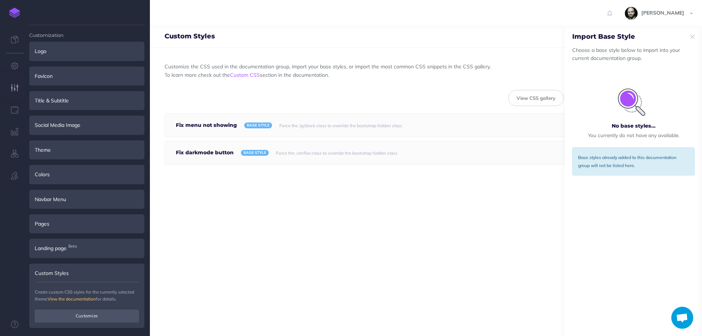
click at [696, 33] on div "Import Base Style" at bounding box center [633, 37] width 137 height 8
click at [692, 34] on icon "button" at bounding box center [692, 37] width 4 height 8
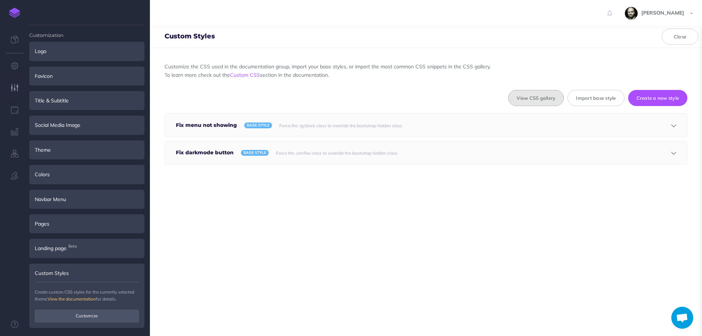
click at [524, 105] on button "View CSS gallery" at bounding box center [536, 98] width 56 height 16
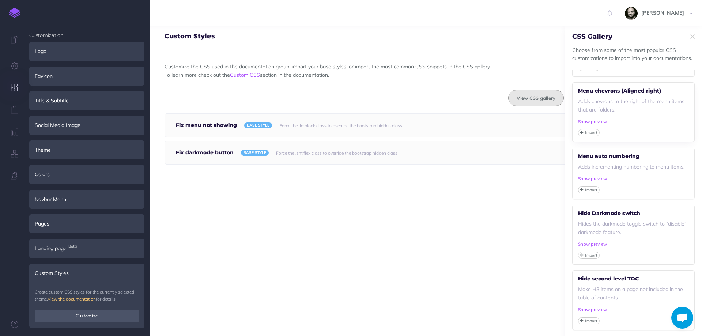
scroll to position [200, 0]
click at [491, 203] on div "Customize the CSS used in the documentation group, import your base styles, or …" at bounding box center [426, 192] width 552 height 288
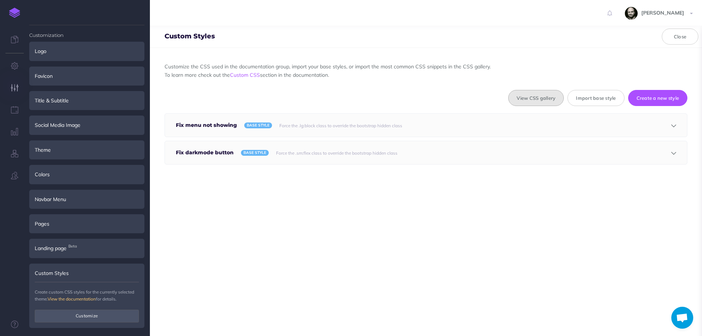
click at [515, 98] on button "View CSS gallery" at bounding box center [536, 98] width 56 height 16
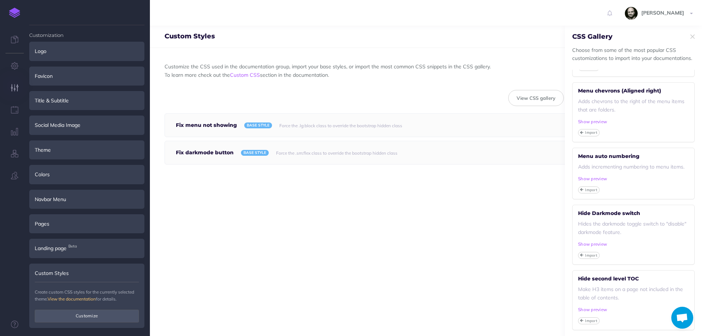
click at [497, 186] on div "Customize the CSS used in the documentation group, import your base styles, or …" at bounding box center [426, 192] width 552 height 288
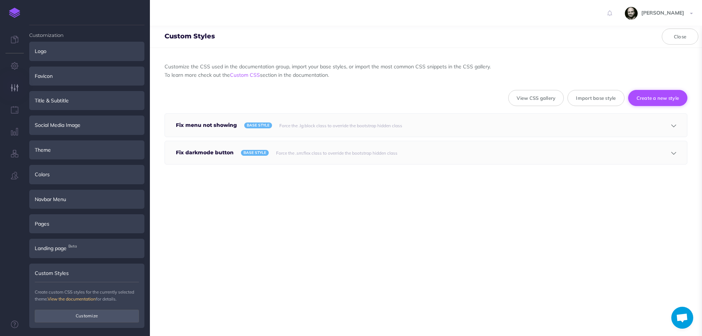
click at [644, 103] on button "Create a new style" at bounding box center [658, 98] width 60 height 16
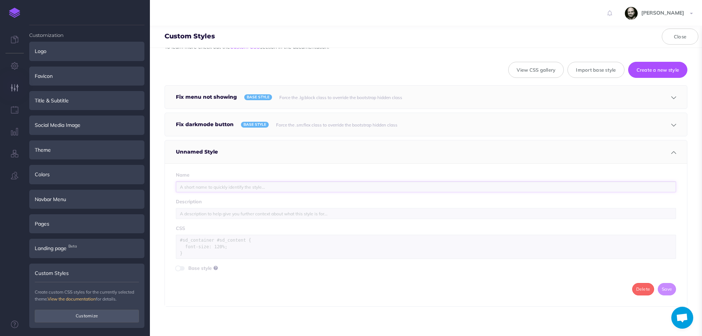
click at [252, 191] on input "text" at bounding box center [426, 186] width 500 height 11
click at [635, 289] on button "Delete" at bounding box center [643, 289] width 22 height 12
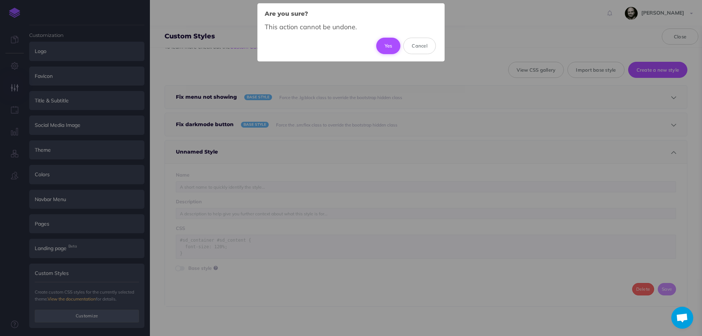
click at [389, 49] on button "Yes" at bounding box center [388, 46] width 24 height 16
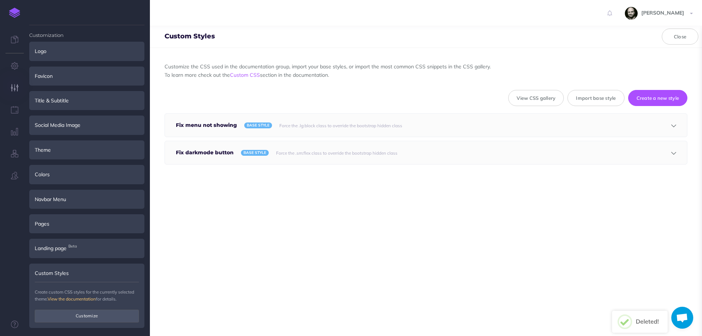
scroll to position [0, 0]
